Goal: Task Accomplishment & Management: Complete application form

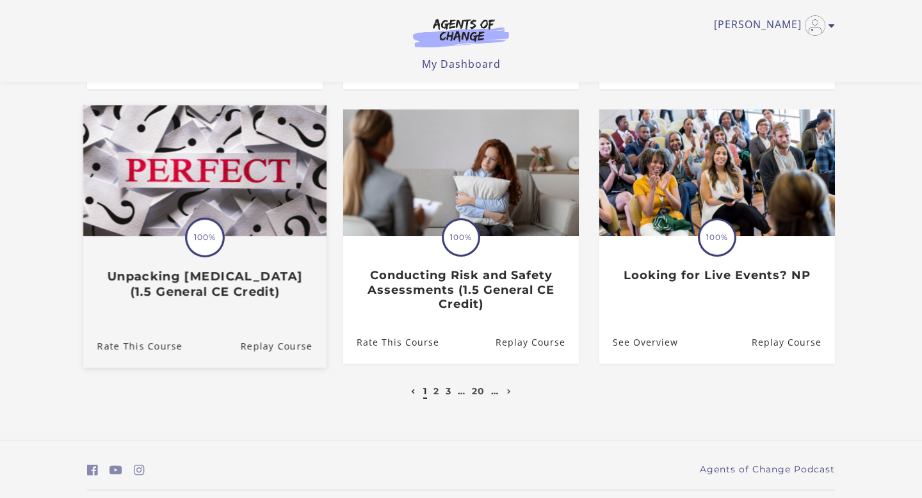
scroll to position [399, 0]
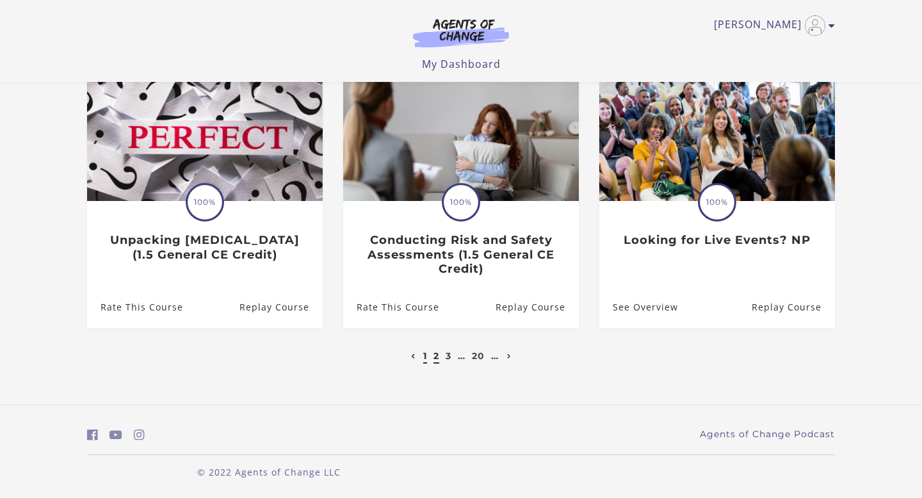
click at [437, 352] on link "2" at bounding box center [436, 356] width 6 height 12
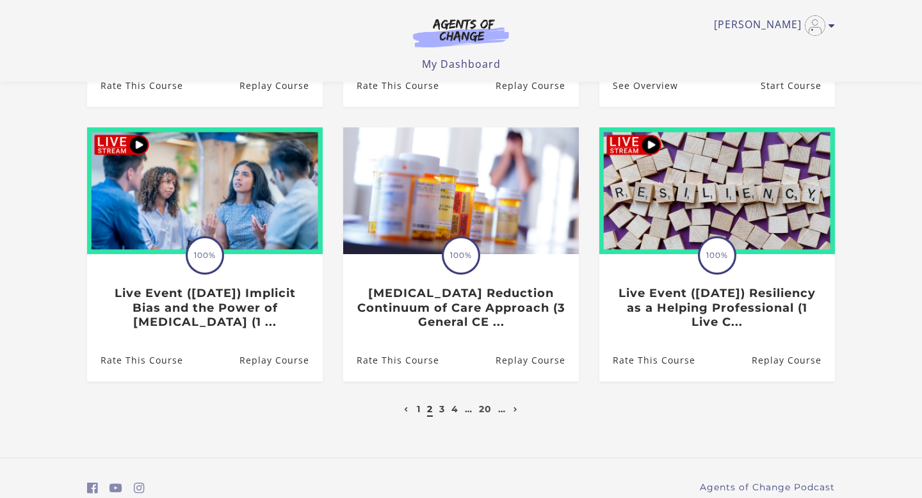
scroll to position [349, 0]
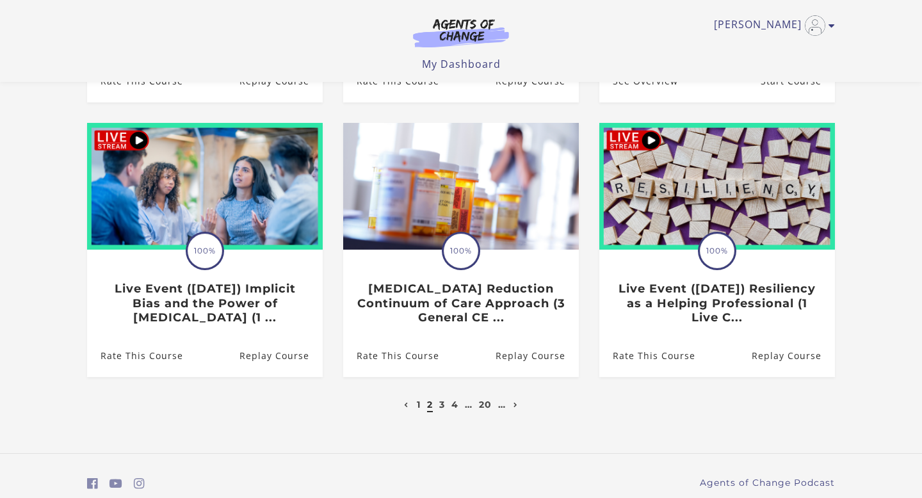
click at [436, 408] on ul "1 2 3 4 … 20 …" at bounding box center [461, 404] width 120 height 15
click at [442, 408] on link "3" at bounding box center [442, 405] width 6 height 12
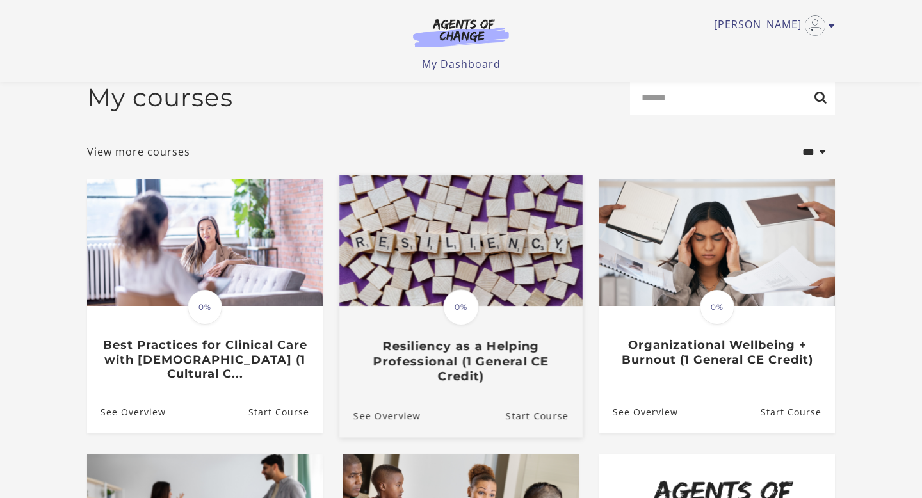
scroll to position [113, 0]
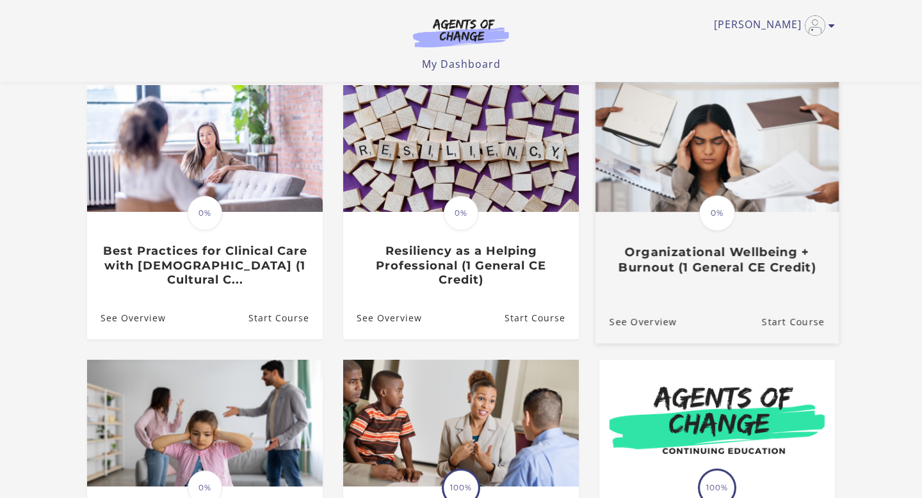
click at [719, 243] on div "Translation missing: en.liquid.partials.dashboard_course_card.progress_descript…" at bounding box center [716, 243] width 243 height 61
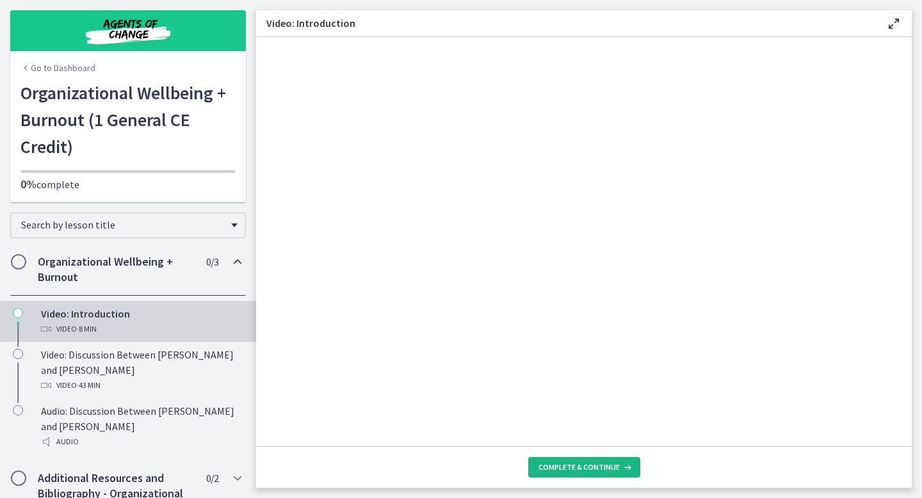
click at [559, 467] on span "Complete & continue" at bounding box center [578, 467] width 81 height 10
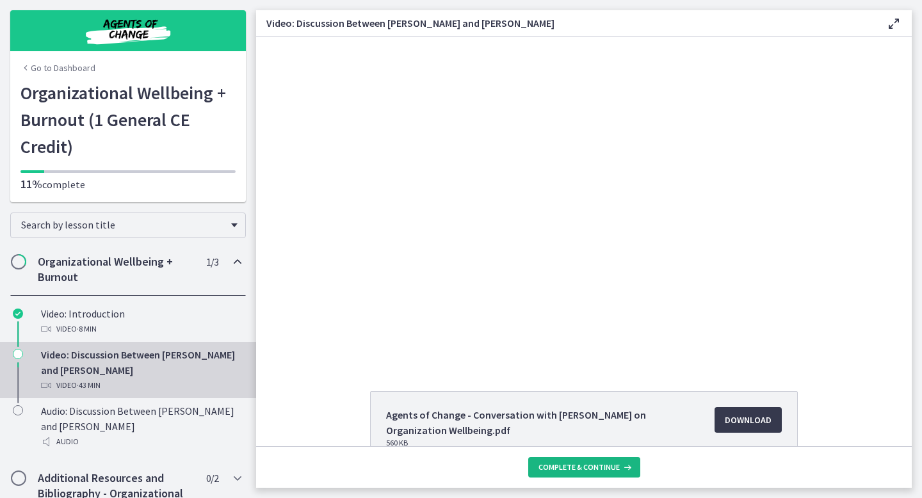
click at [551, 462] on span "Complete & continue" at bounding box center [578, 467] width 81 height 10
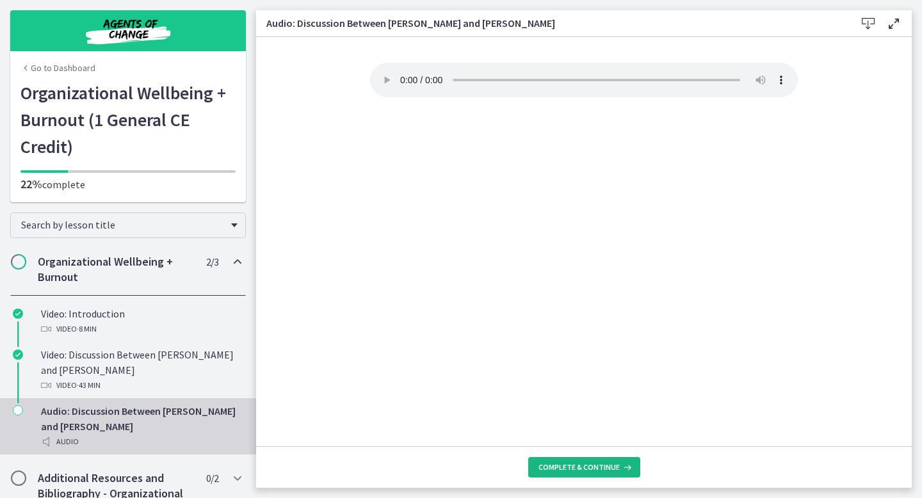
click at [553, 464] on span "Complete & continue" at bounding box center [578, 467] width 81 height 10
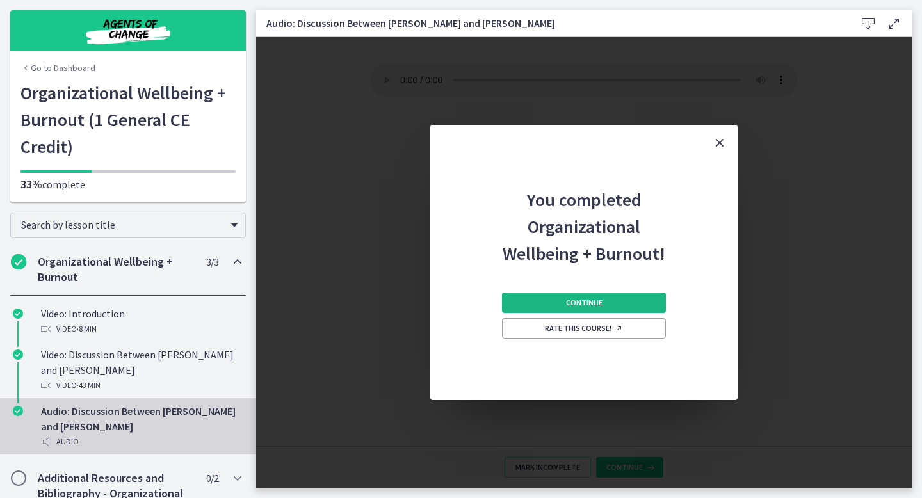
click at [604, 298] on button "Continue" at bounding box center [584, 302] width 164 height 20
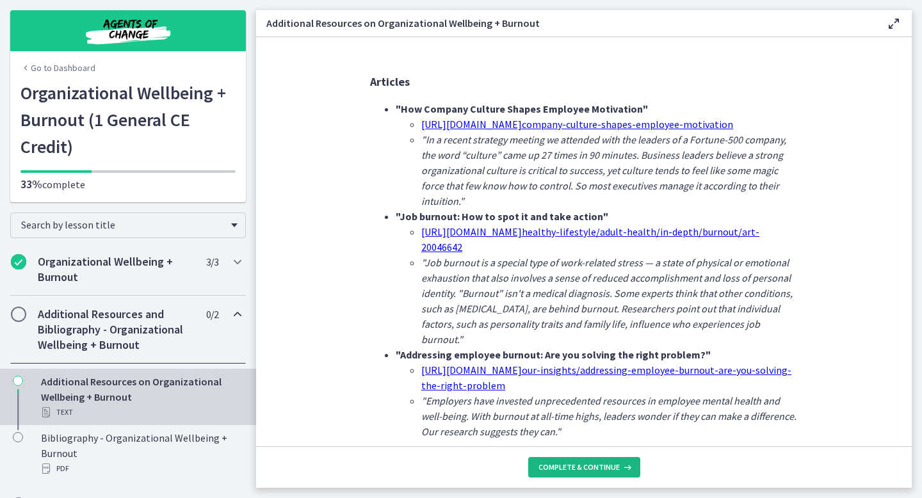
click at [582, 467] on span "Complete & continue" at bounding box center [578, 467] width 81 height 10
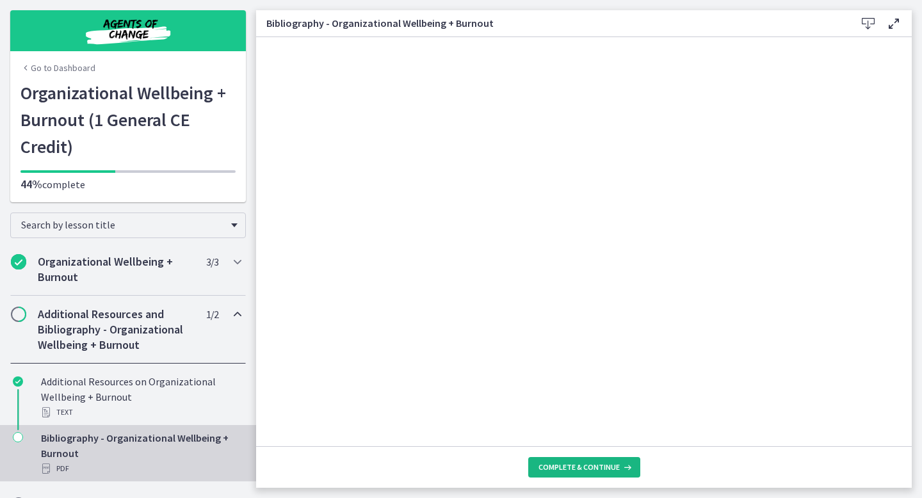
click at [586, 474] on button "Complete & continue" at bounding box center [584, 467] width 112 height 20
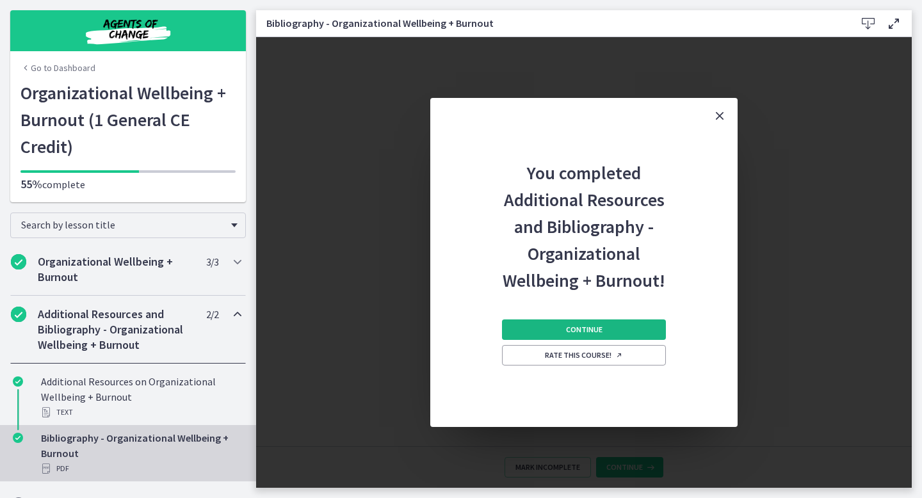
click at [614, 323] on button "Continue" at bounding box center [584, 329] width 164 height 20
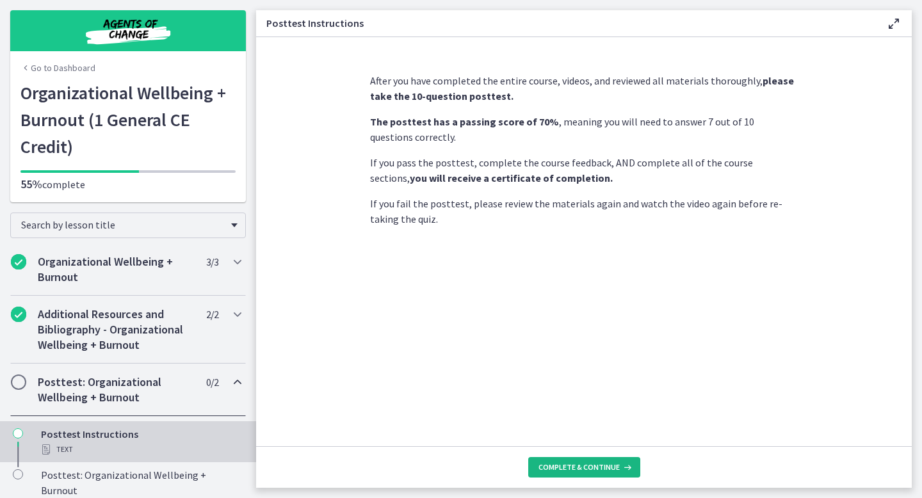
click at [584, 468] on span "Complete & continue" at bounding box center [578, 467] width 81 height 10
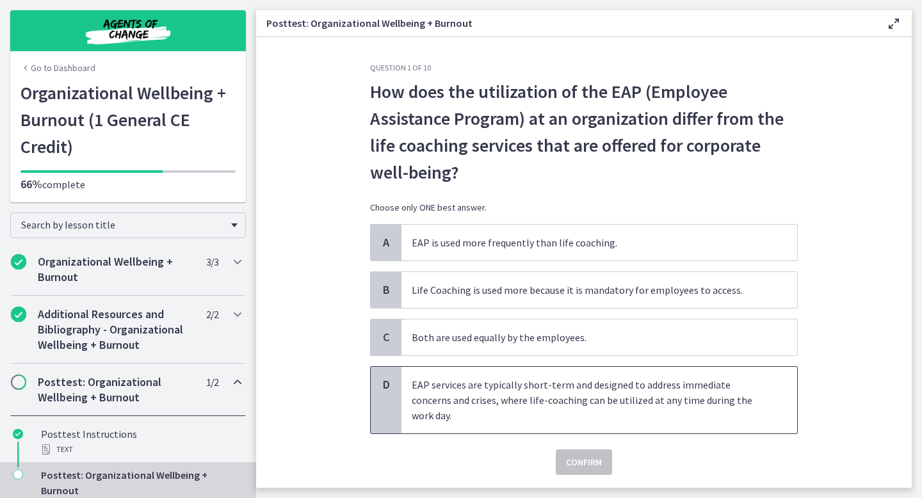
click at [598, 420] on p "EAP services are typically short-term and designed to address immediate concern…" at bounding box center [586, 400] width 349 height 46
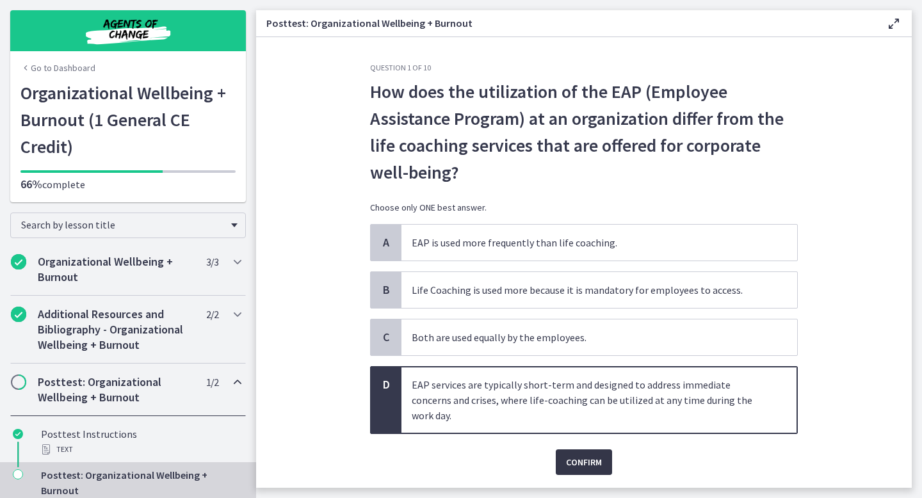
click at [584, 466] on span "Confirm" at bounding box center [584, 461] width 36 height 15
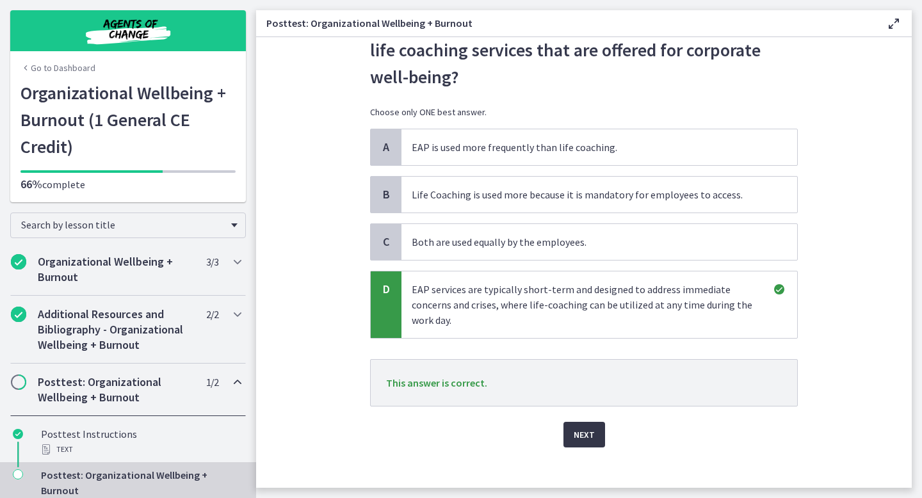
scroll to position [106, 0]
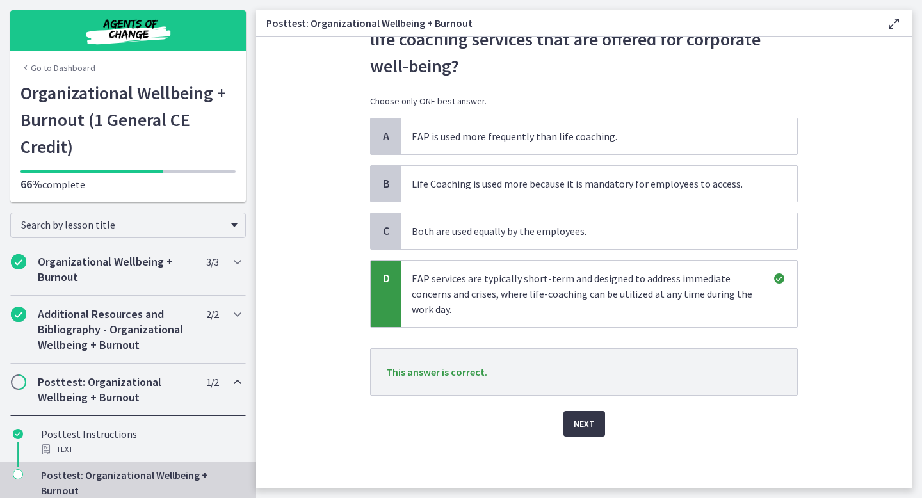
click at [580, 428] on span "Next" at bounding box center [583, 423] width 21 height 15
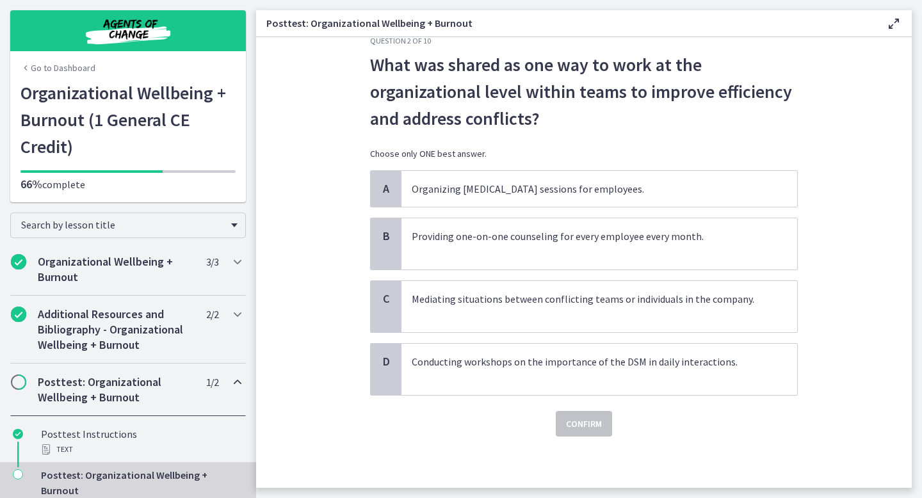
scroll to position [0, 0]
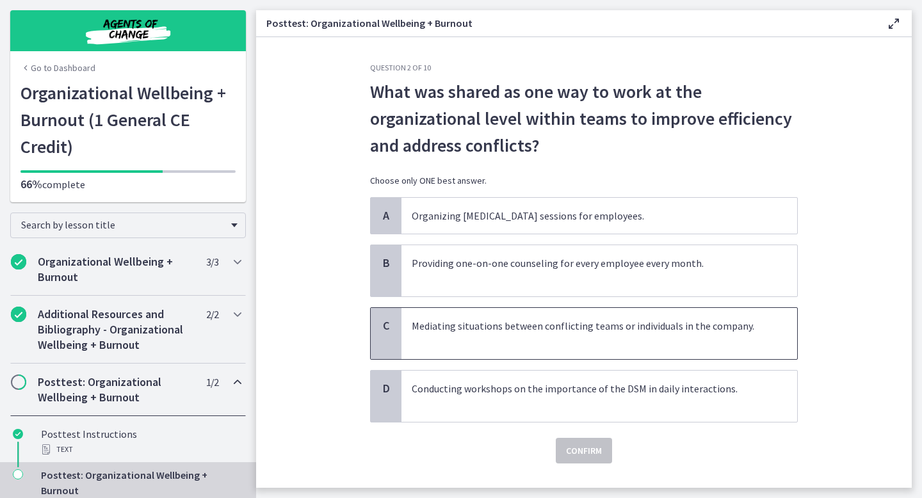
click at [591, 350] on span "Mediating situations between conflicting teams or individuals in the company." at bounding box center [599, 333] width 396 height 51
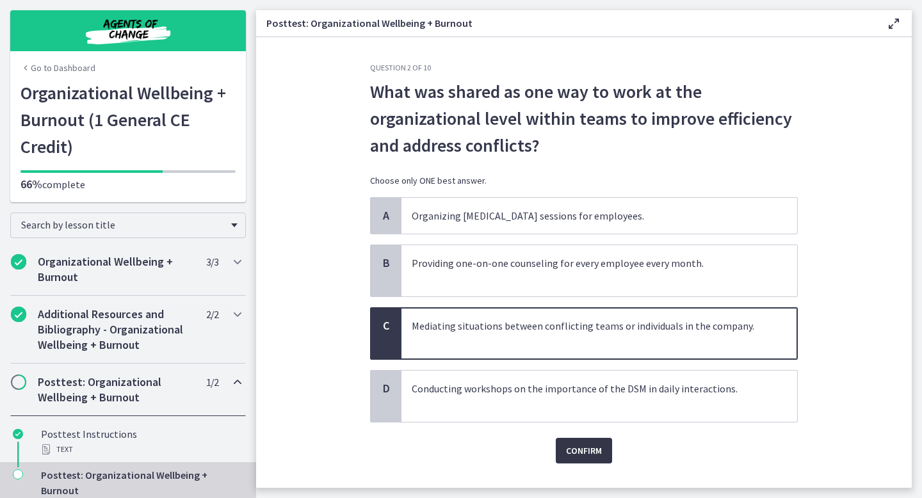
click at [576, 452] on span "Confirm" at bounding box center [584, 450] width 36 height 15
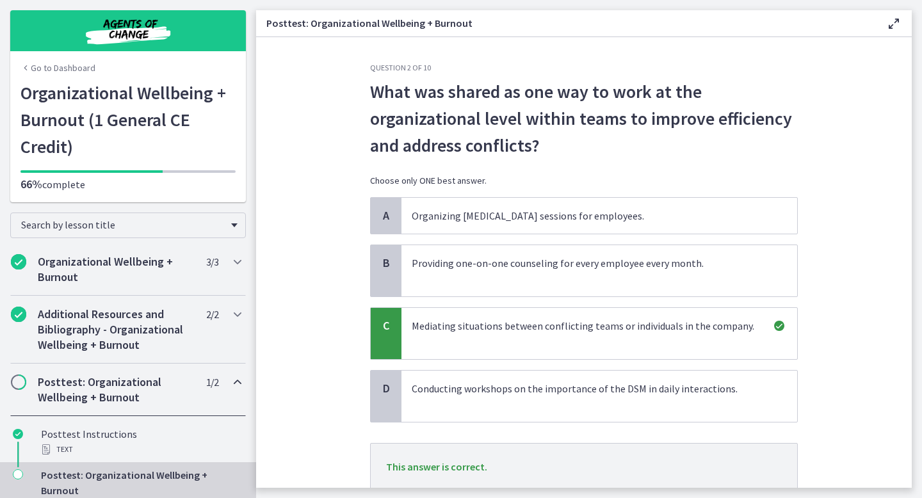
scroll to position [95, 0]
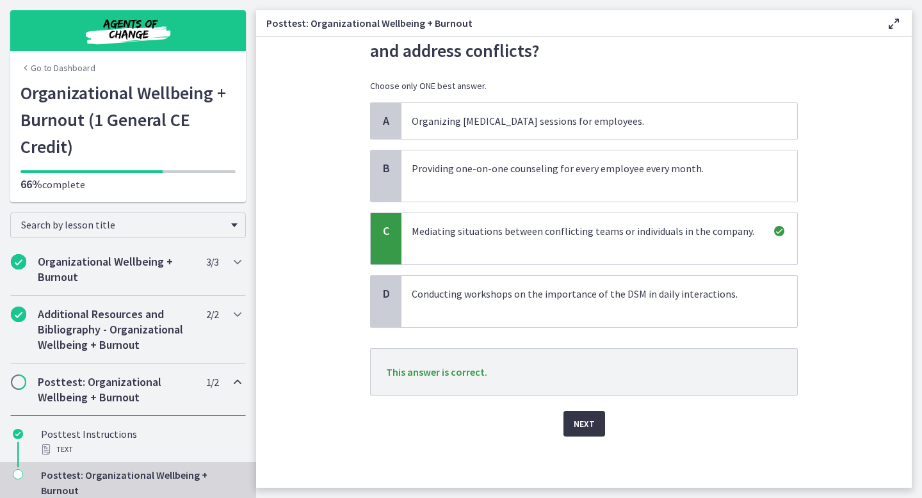
click at [577, 431] on span "Next" at bounding box center [583, 423] width 21 height 15
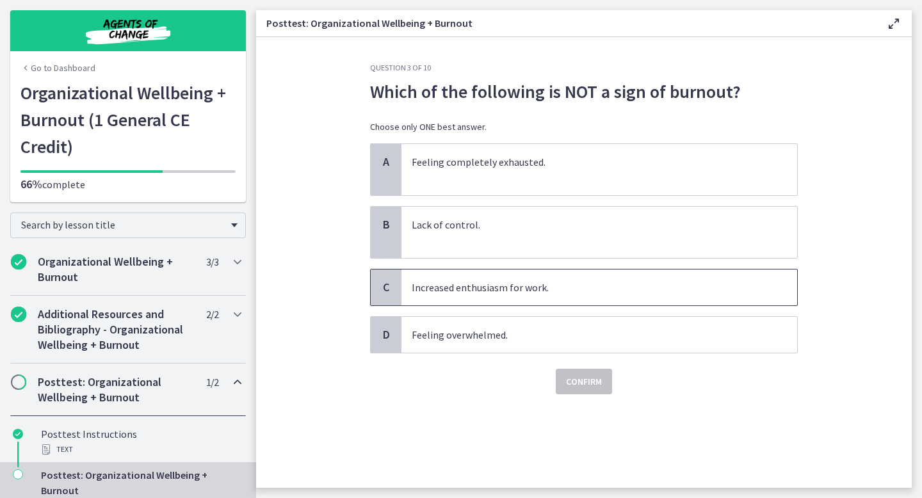
click at [603, 286] on p "Increased enthusiasm for work." at bounding box center [586, 287] width 349 height 15
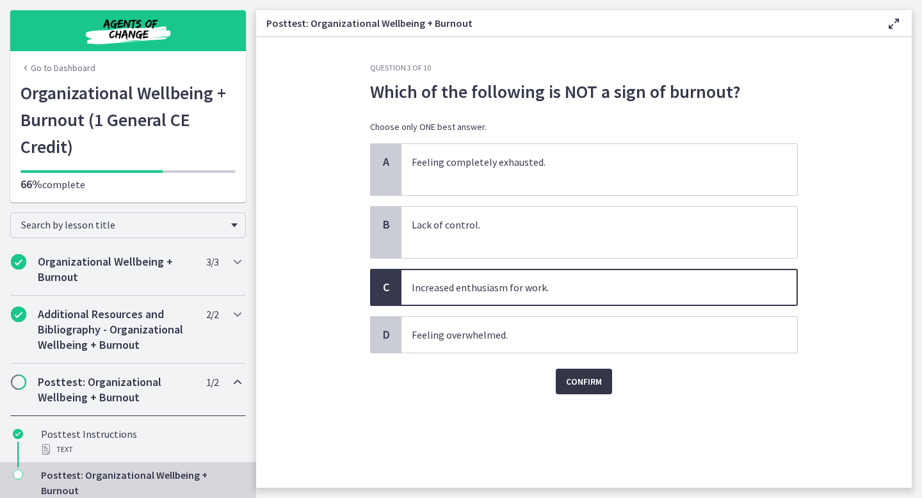
click at [588, 387] on span "Confirm" at bounding box center [584, 381] width 36 height 15
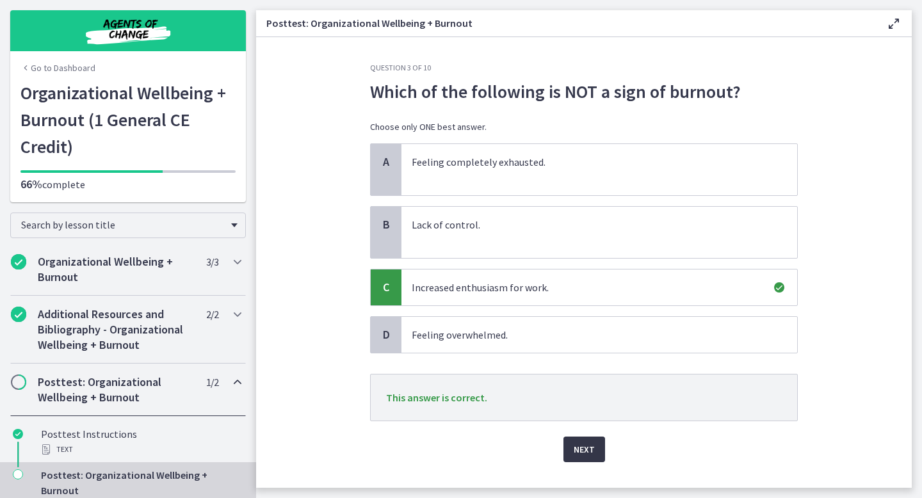
click at [596, 443] on button "Next" at bounding box center [584, 449] width 42 height 26
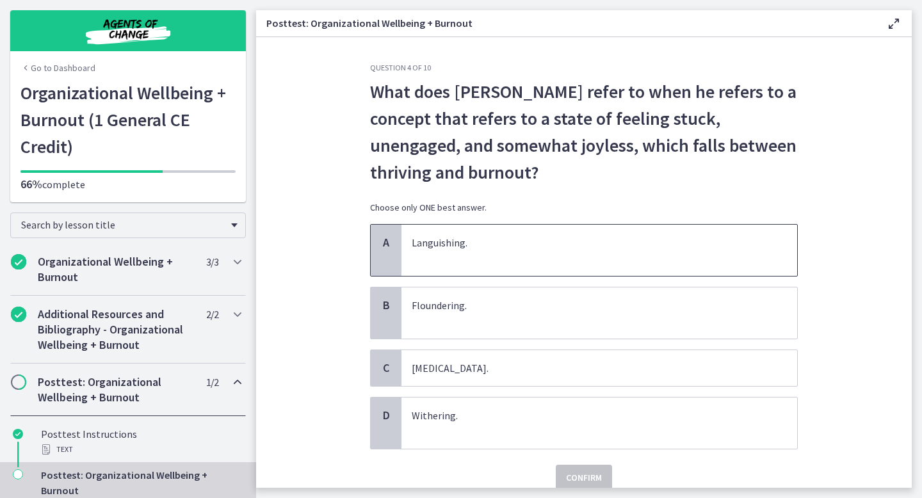
click at [668, 244] on p "Languishing." at bounding box center [586, 250] width 349 height 31
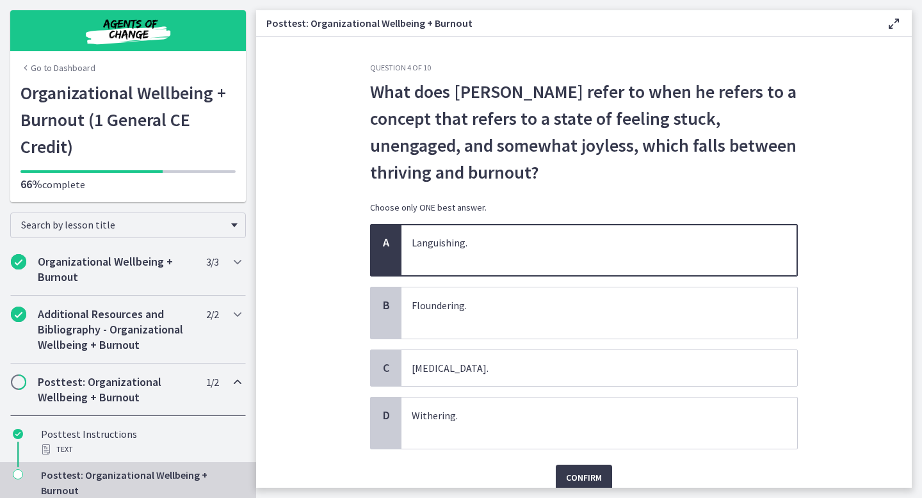
click at [600, 462] on div "Confirm" at bounding box center [584, 469] width 428 height 41
click at [600, 470] on span "Confirm" at bounding box center [584, 477] width 36 height 15
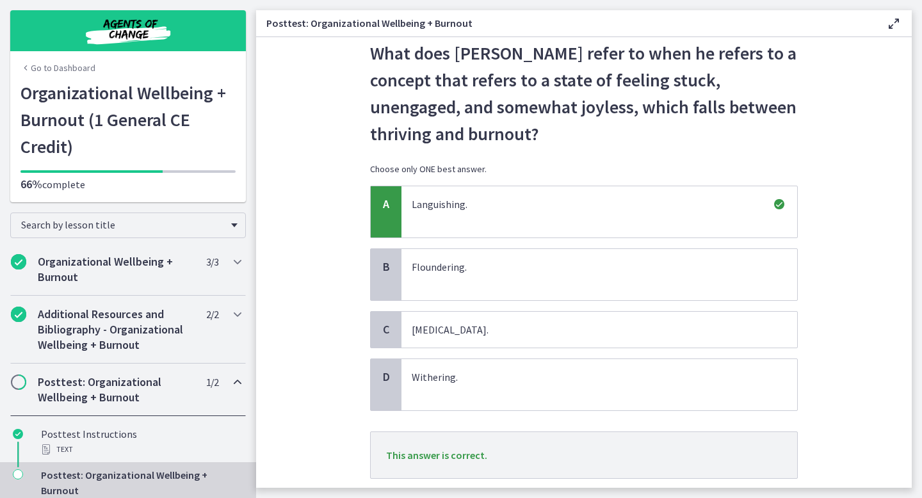
scroll to position [122, 0]
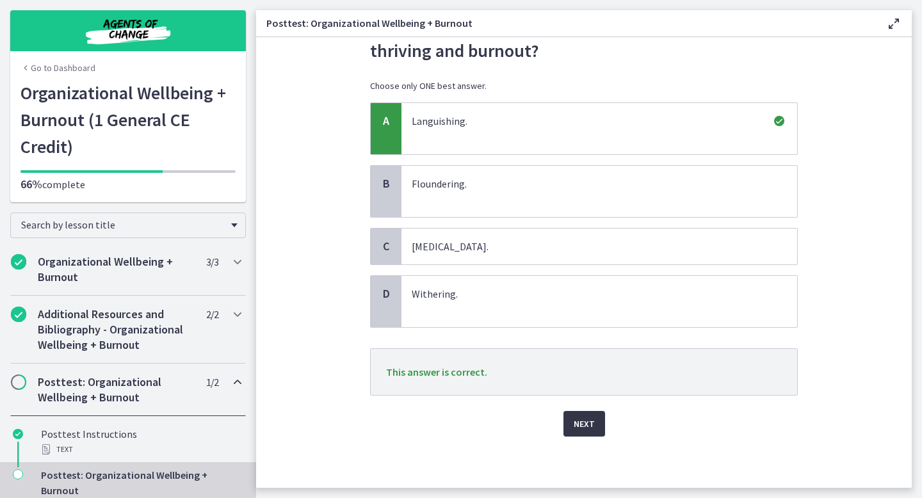
click at [591, 424] on span "Next" at bounding box center [583, 423] width 21 height 15
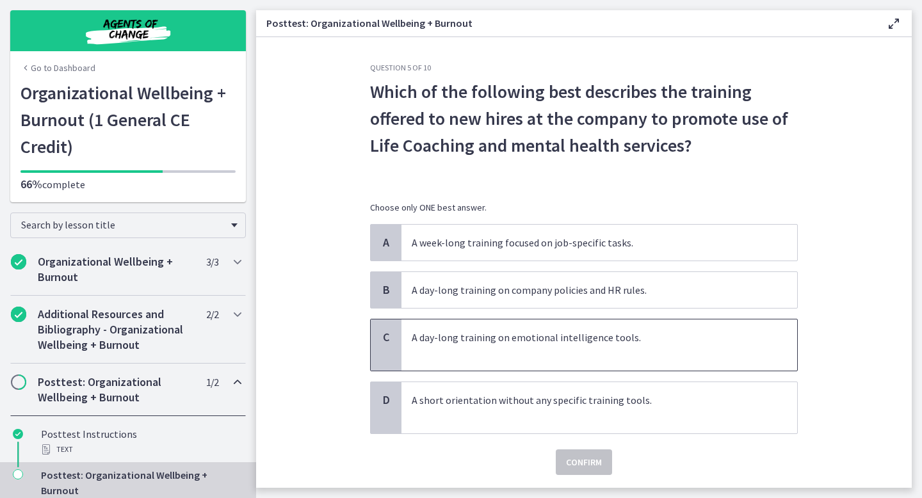
click at [617, 347] on p "A day-long training on emotional intelligence tools." at bounding box center [586, 345] width 349 height 31
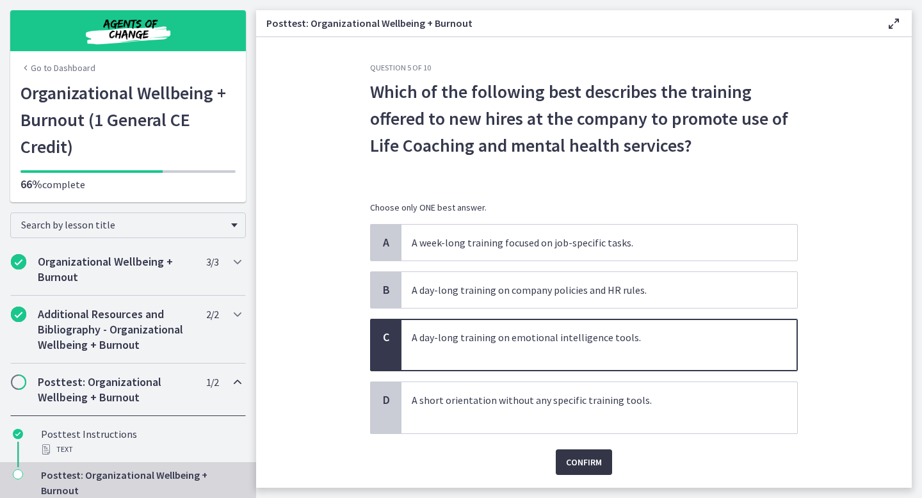
click at [583, 456] on span "Confirm" at bounding box center [584, 461] width 36 height 15
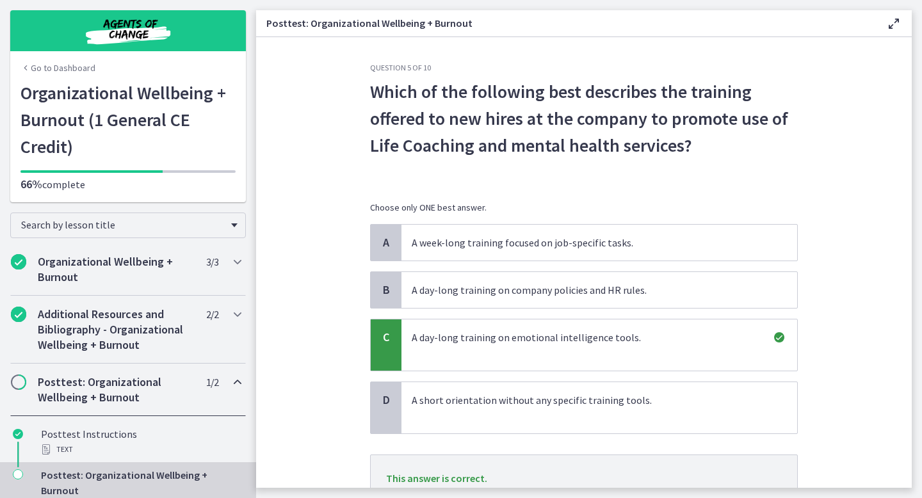
scroll to position [106, 0]
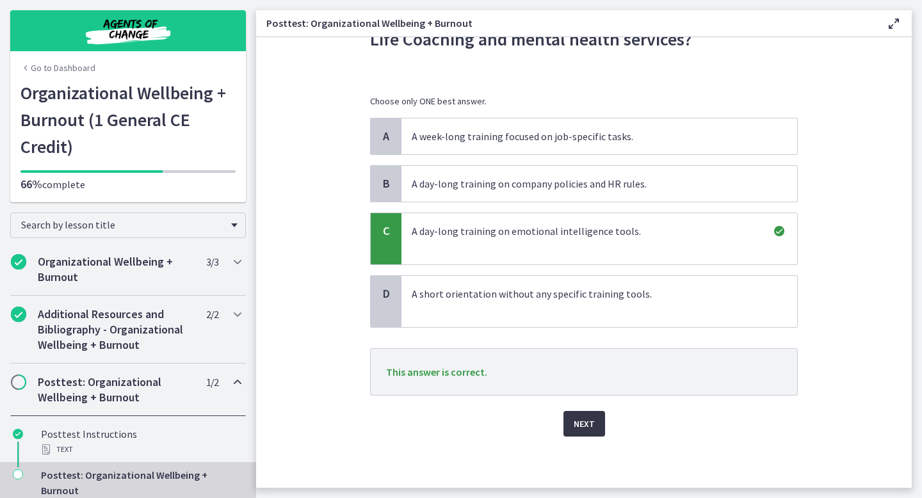
click at [580, 426] on span "Next" at bounding box center [583, 423] width 21 height 15
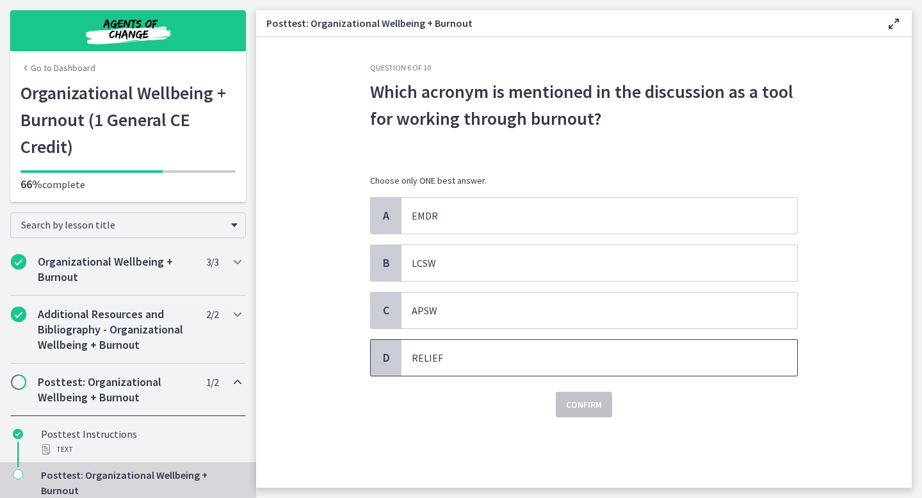
click at [412, 369] on span "RELIEF" at bounding box center [599, 358] width 396 height 36
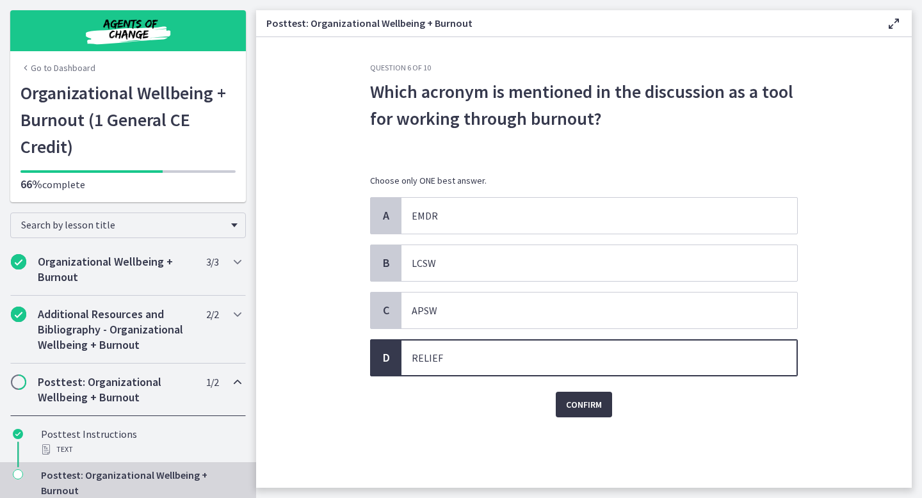
click at [579, 410] on span "Confirm" at bounding box center [584, 404] width 36 height 15
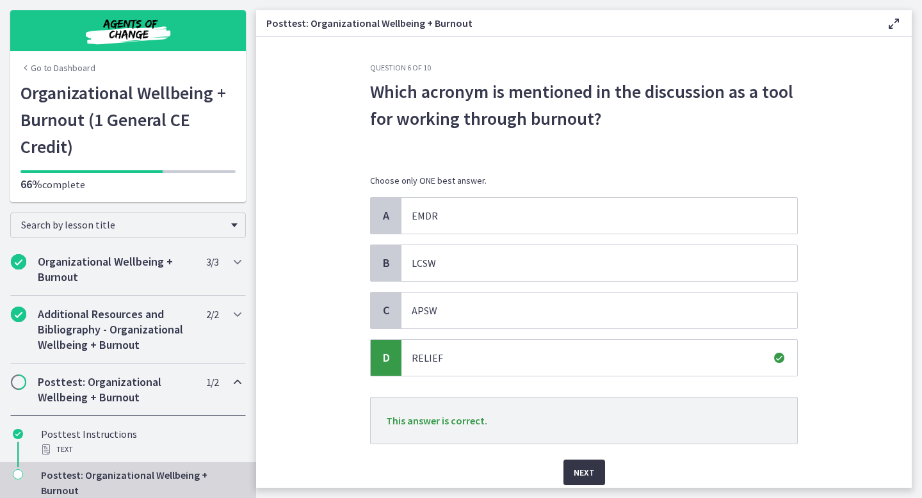
click at [568, 476] on button "Next" at bounding box center [584, 473] width 42 height 26
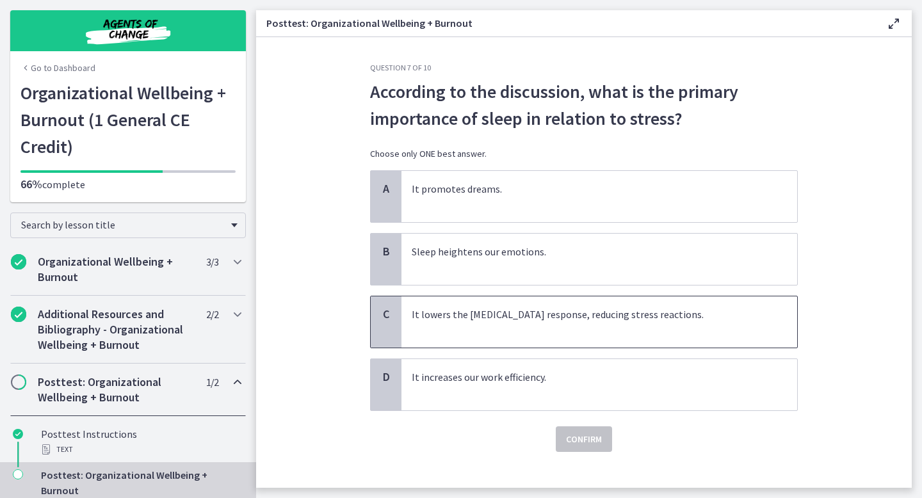
click at [494, 312] on p "It lowers the amygdala response, reducing stress reactions." at bounding box center [586, 322] width 349 height 31
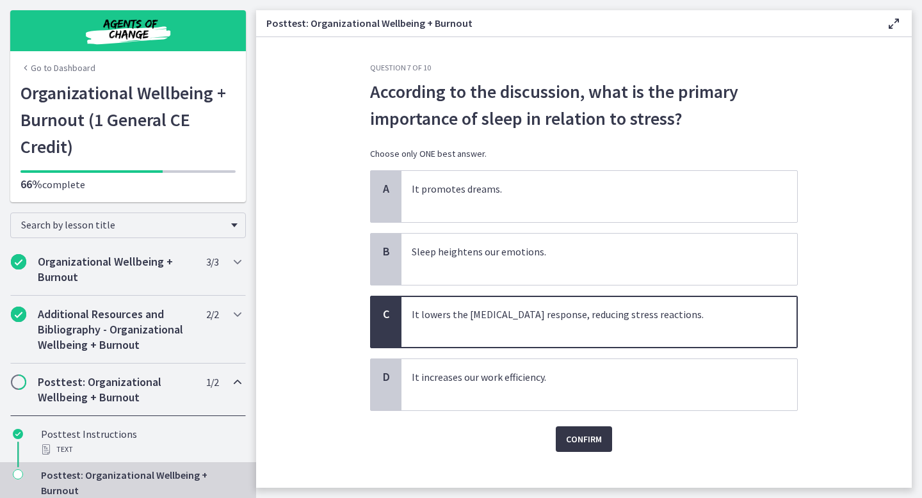
click at [566, 427] on button "Confirm" at bounding box center [584, 439] width 56 height 26
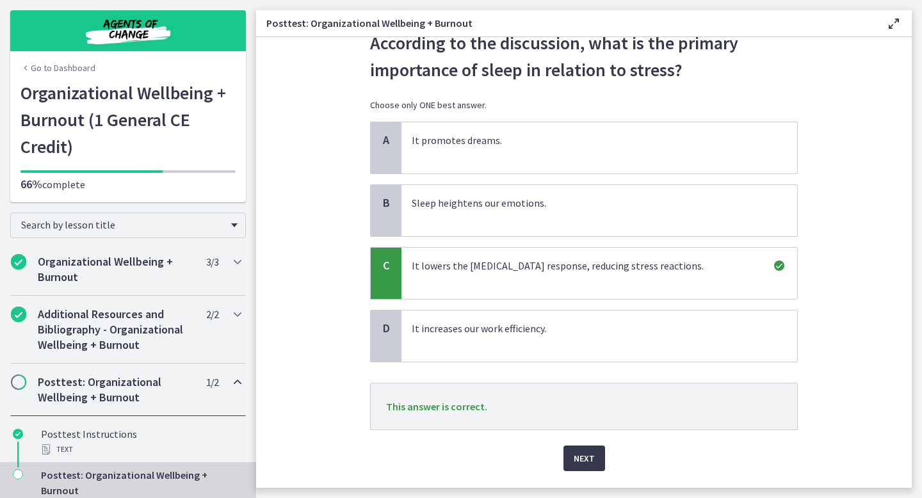
scroll to position [83, 0]
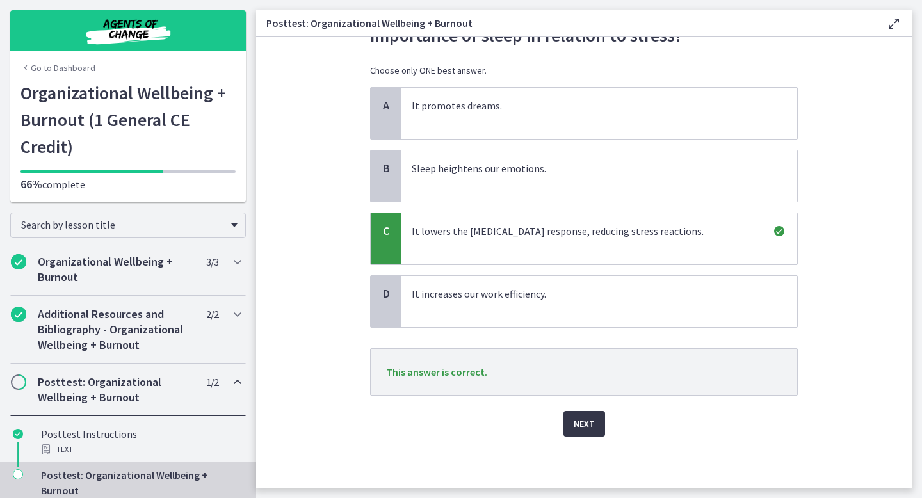
click at [589, 432] on button "Next" at bounding box center [584, 424] width 42 height 26
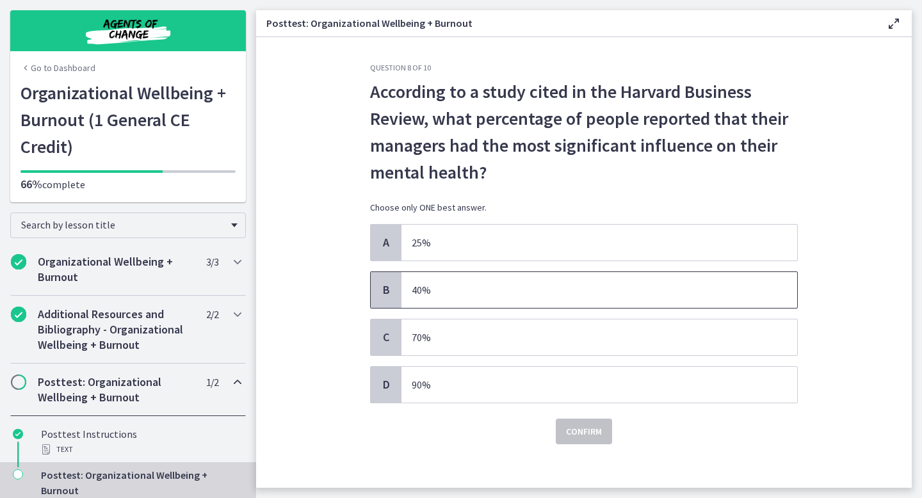
click at [509, 299] on span "40%" at bounding box center [599, 290] width 396 height 36
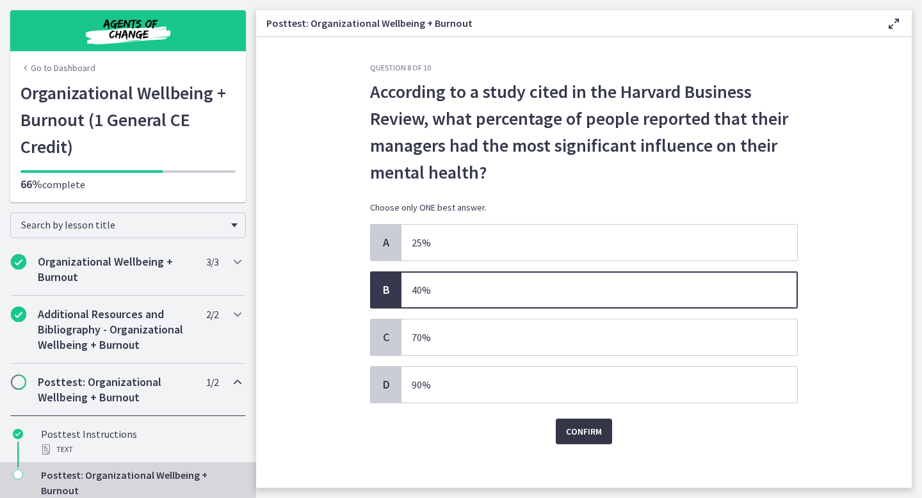
click at [589, 433] on span "Confirm" at bounding box center [584, 431] width 36 height 15
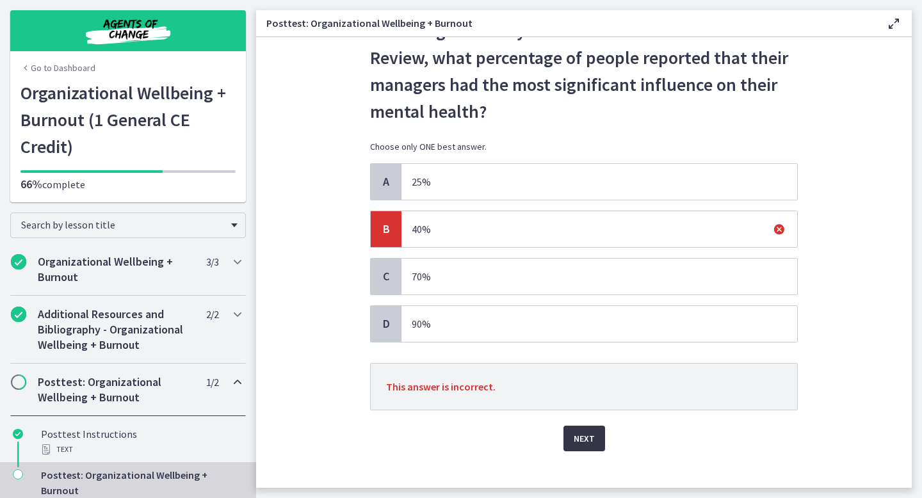
scroll to position [76, 0]
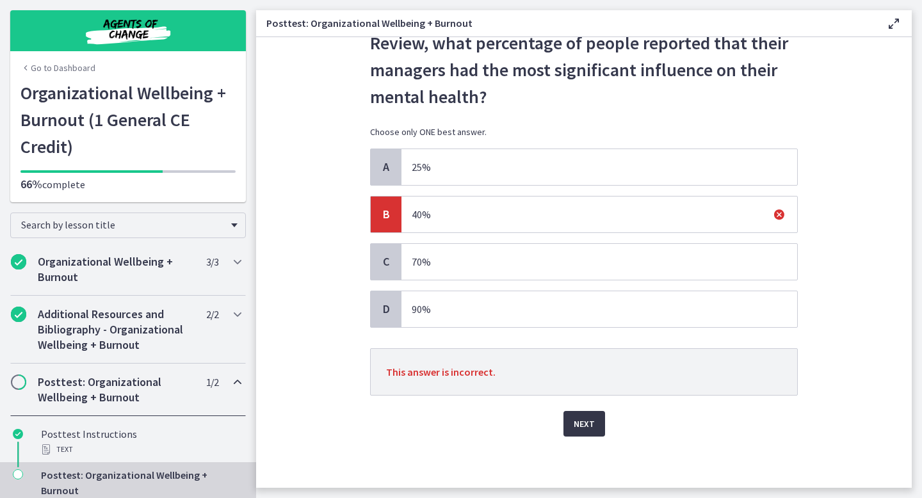
click at [591, 429] on span "Next" at bounding box center [583, 423] width 21 height 15
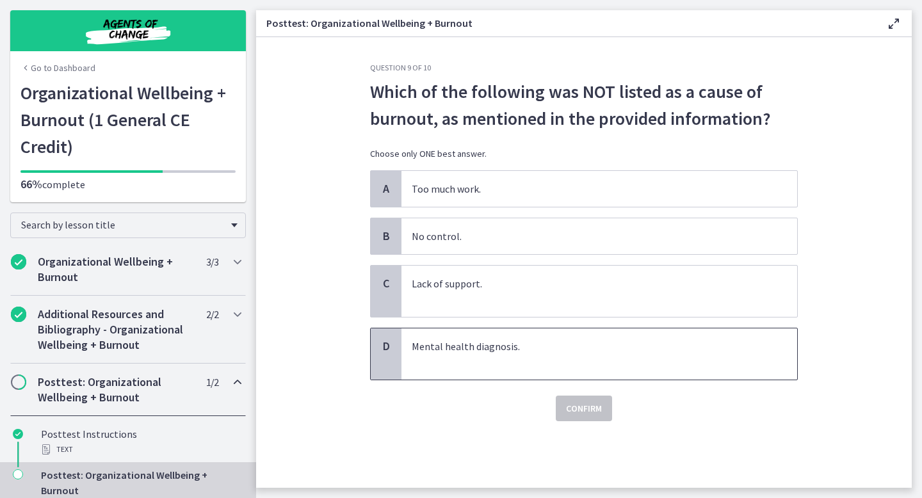
click at [546, 353] on p "Mental health diagnosis." at bounding box center [586, 354] width 349 height 31
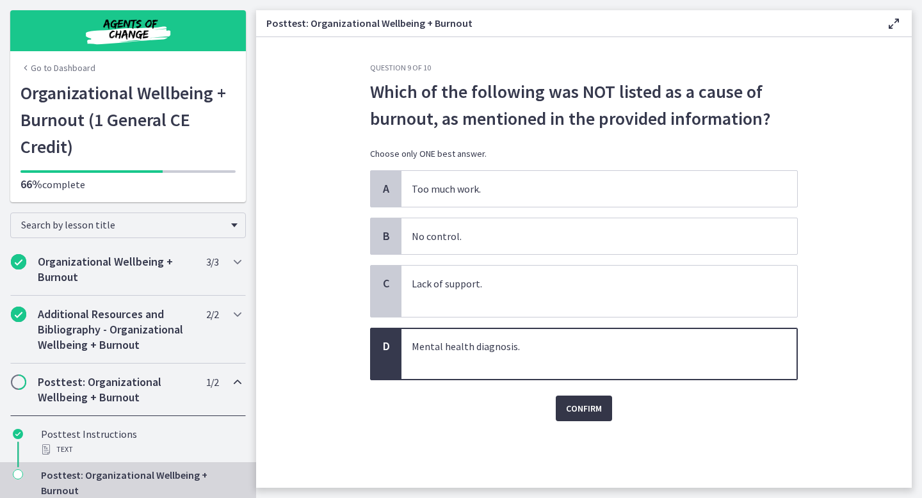
click at [595, 415] on span "Confirm" at bounding box center [584, 408] width 36 height 15
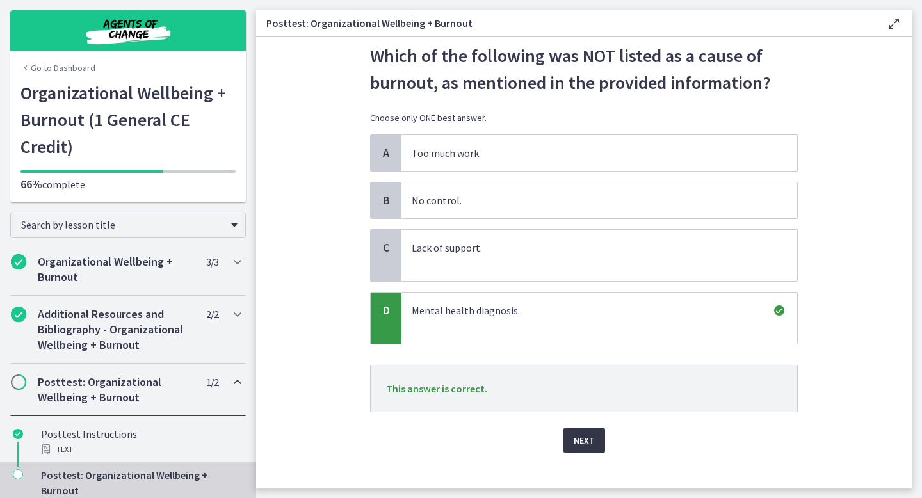
scroll to position [52, 0]
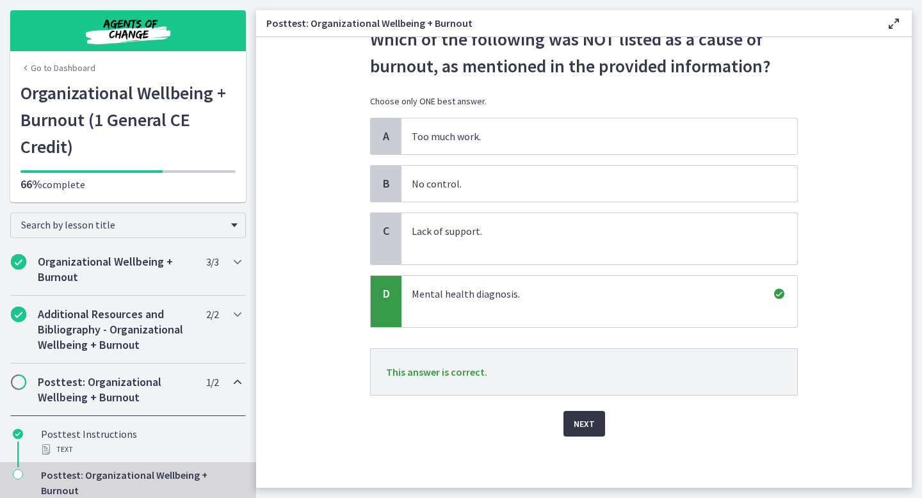
click at [593, 418] on span "Next" at bounding box center [583, 423] width 21 height 15
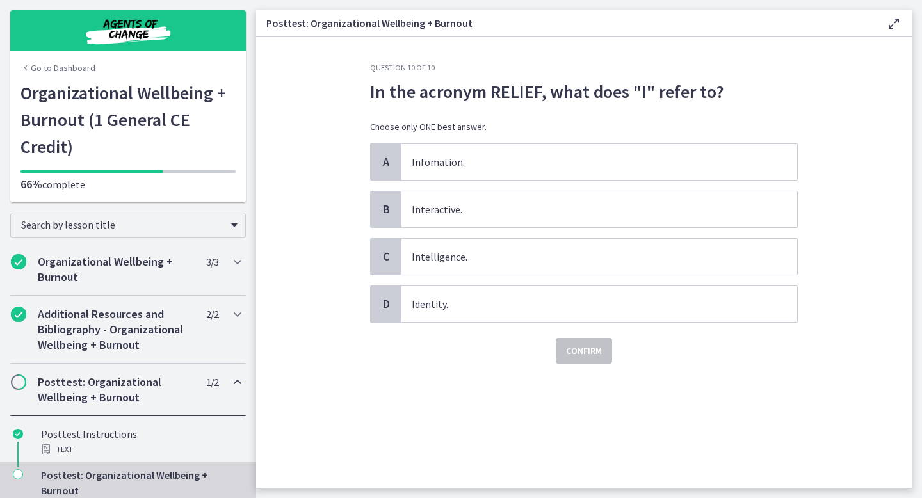
scroll to position [0, 0]
click at [480, 214] on p "Interactive." at bounding box center [586, 209] width 349 height 15
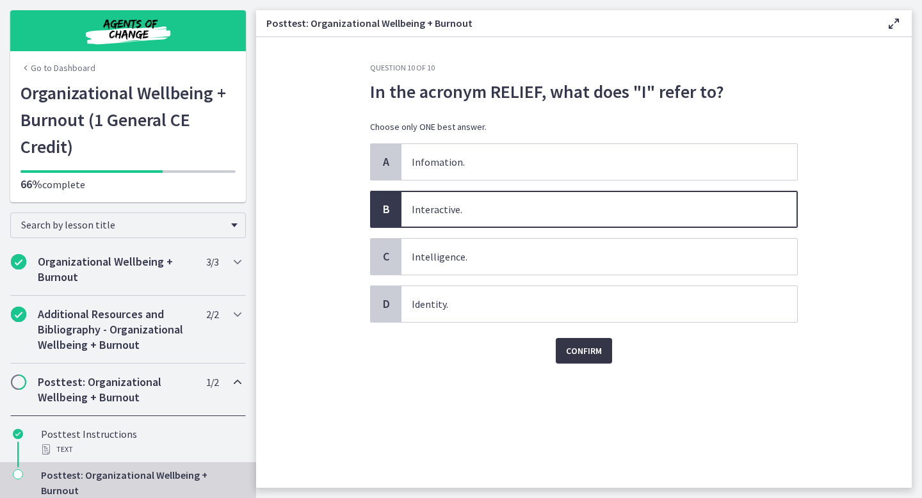
click at [568, 349] on span "Confirm" at bounding box center [584, 350] width 36 height 15
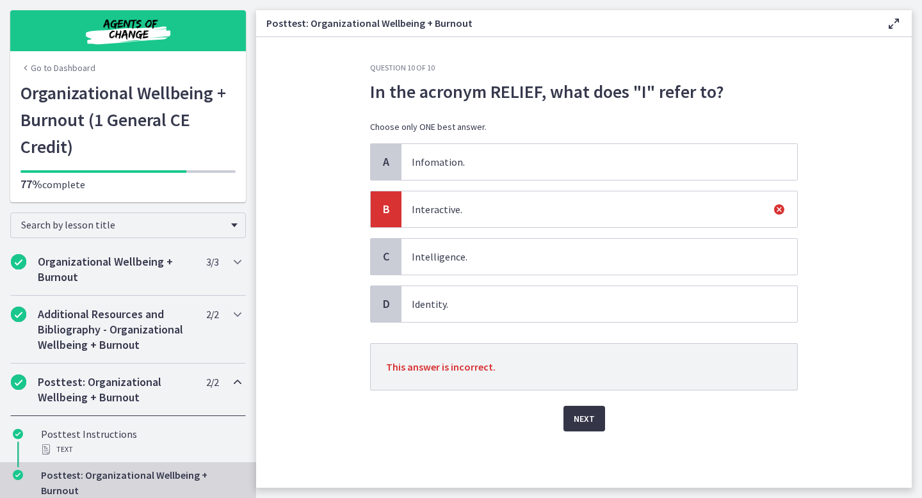
click at [579, 413] on span "Next" at bounding box center [583, 418] width 21 height 15
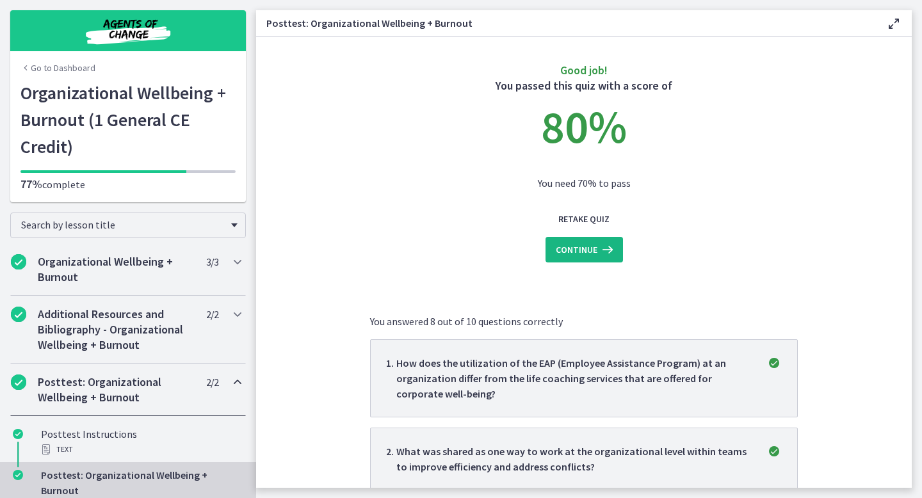
click at [584, 244] on span "Continue" at bounding box center [577, 249] width 42 height 15
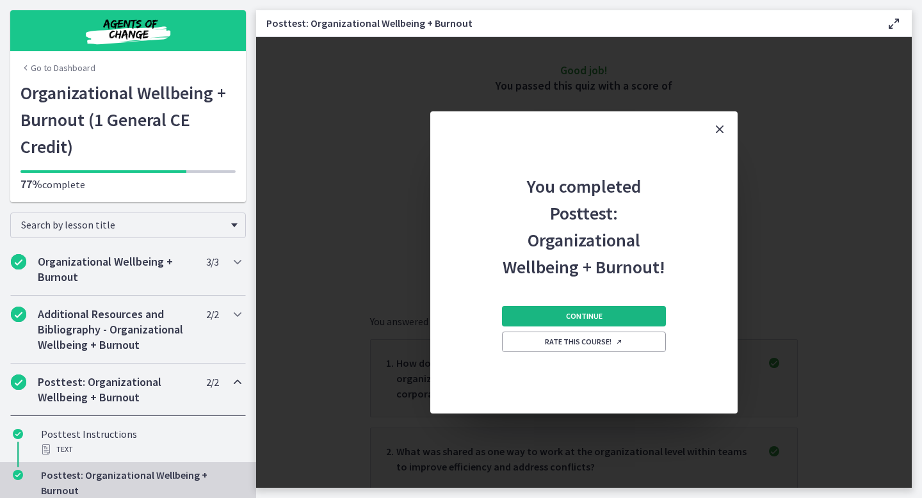
click at [584, 316] on span "Continue" at bounding box center [584, 316] width 36 height 10
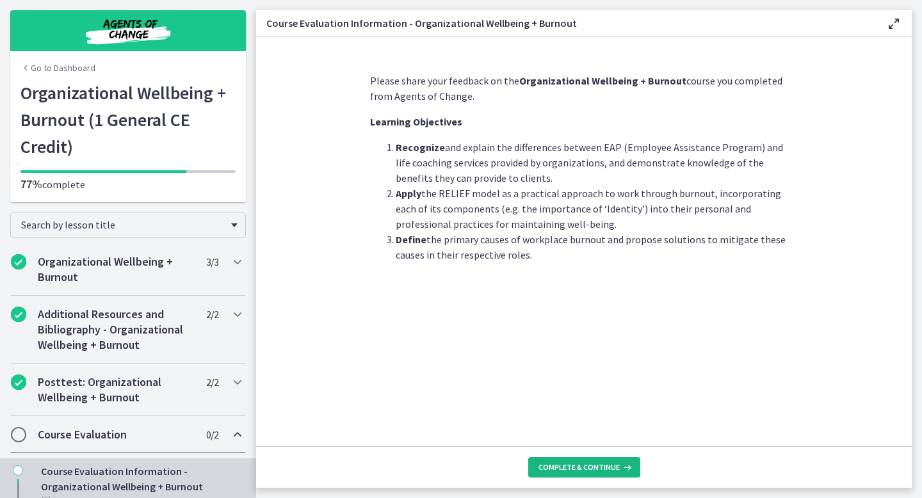
click at [549, 462] on span "Complete & continue" at bounding box center [578, 467] width 81 height 10
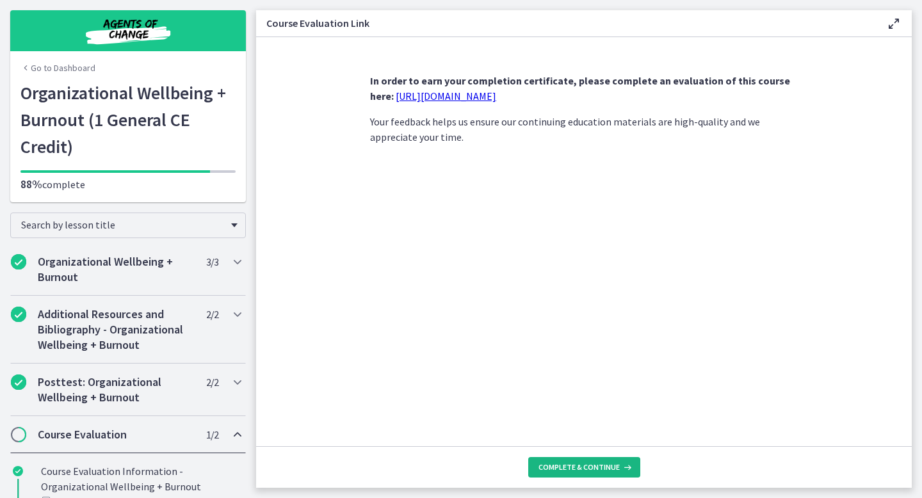
click at [547, 464] on span "Complete & continue" at bounding box center [578, 467] width 81 height 10
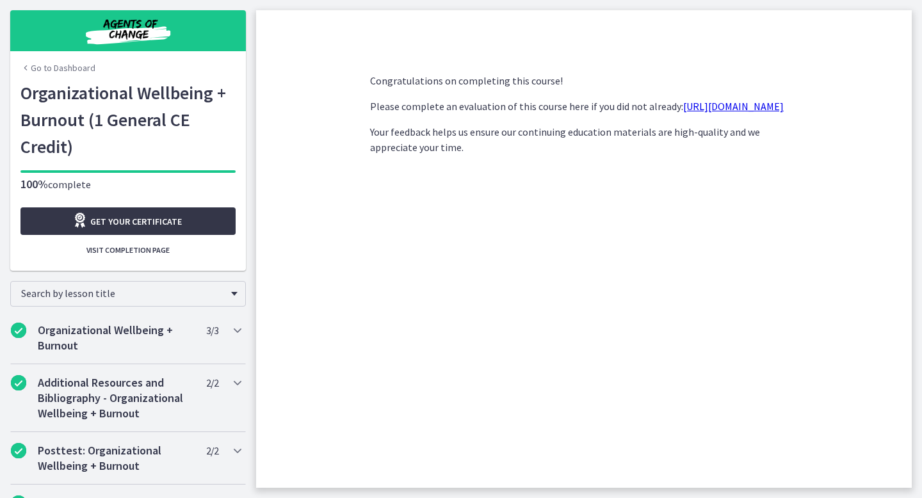
click at [141, 218] on span "Get your certificate" at bounding box center [136, 221] width 92 height 15
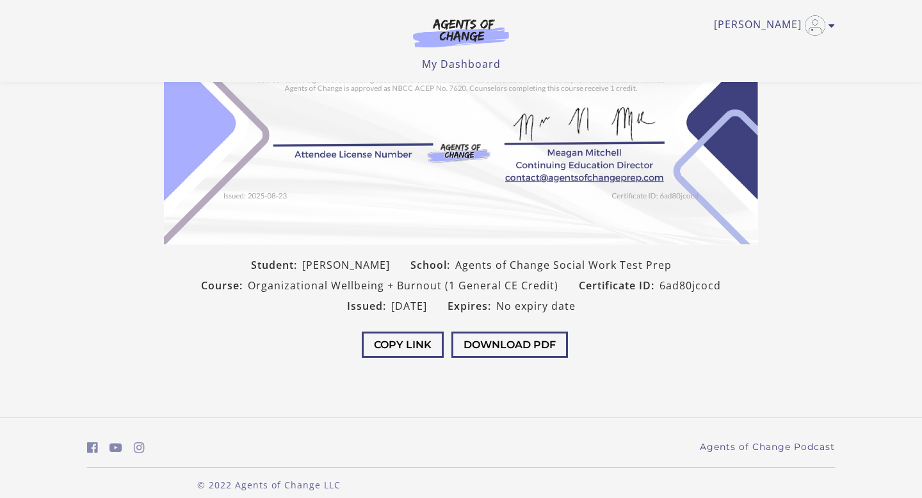
scroll to position [248, 0]
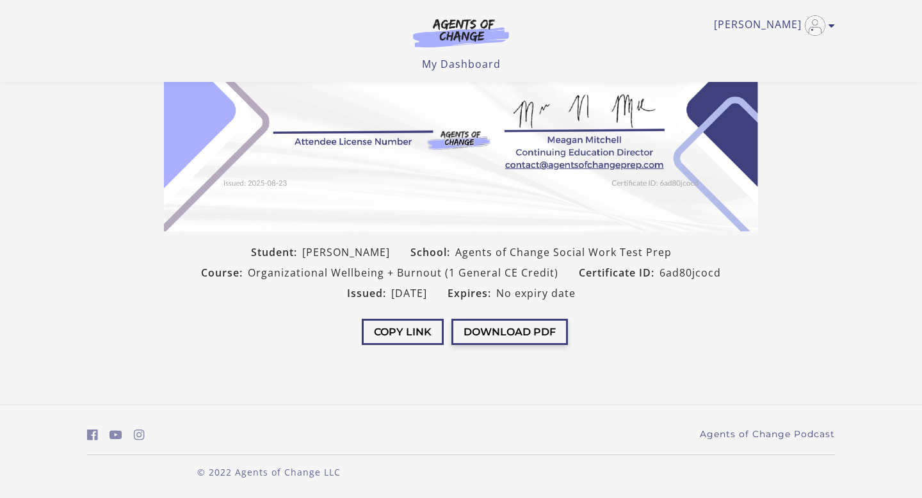
click at [517, 332] on button "Download PDF" at bounding box center [509, 332] width 116 height 26
